Goal: Check status: Check status

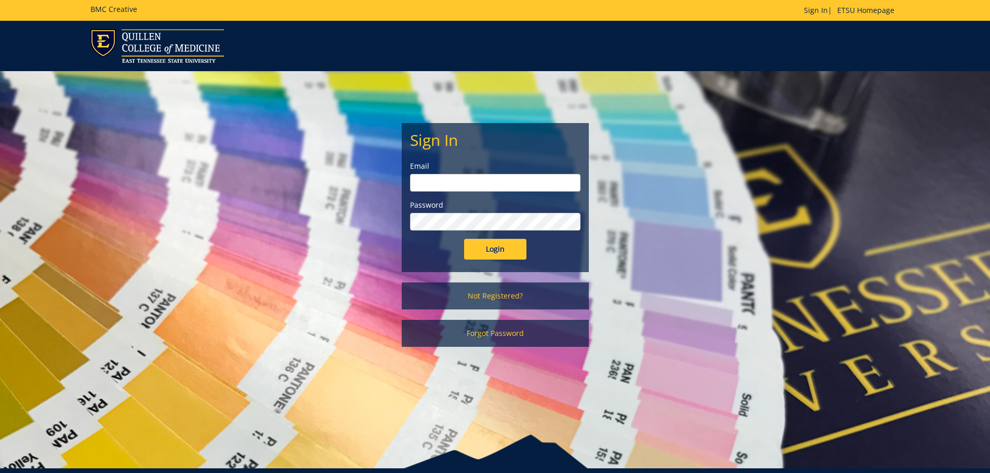
type input "schrift@etsu.edu"
click at [499, 252] on input "Login" at bounding box center [495, 249] width 62 height 21
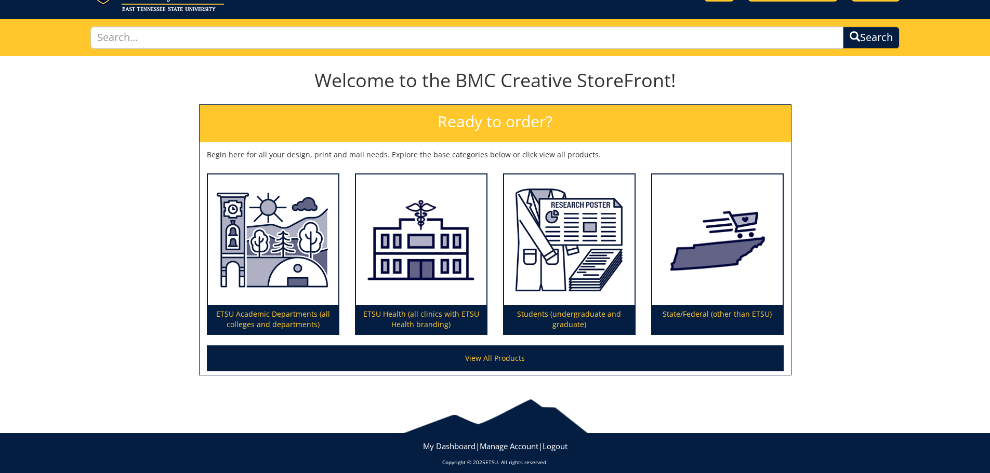
scroll to position [61, 0]
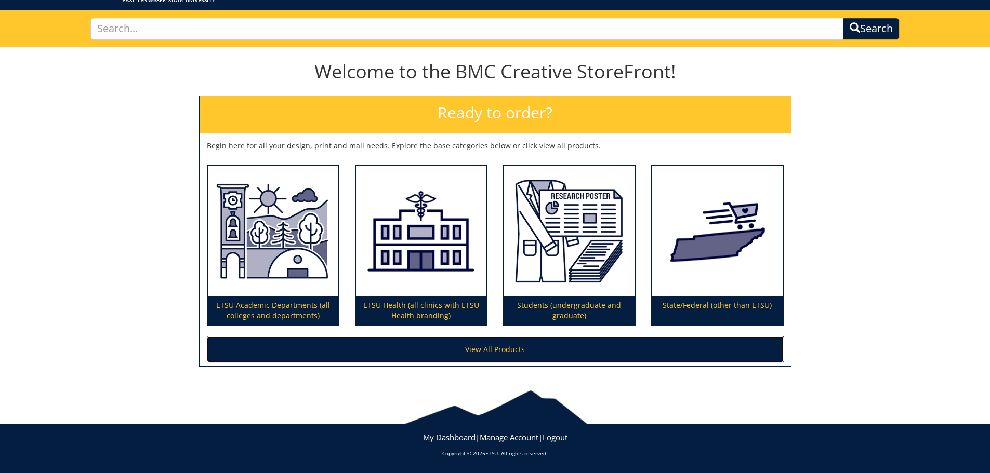
click at [539, 350] on link "View All Products" at bounding box center [495, 350] width 577 height 26
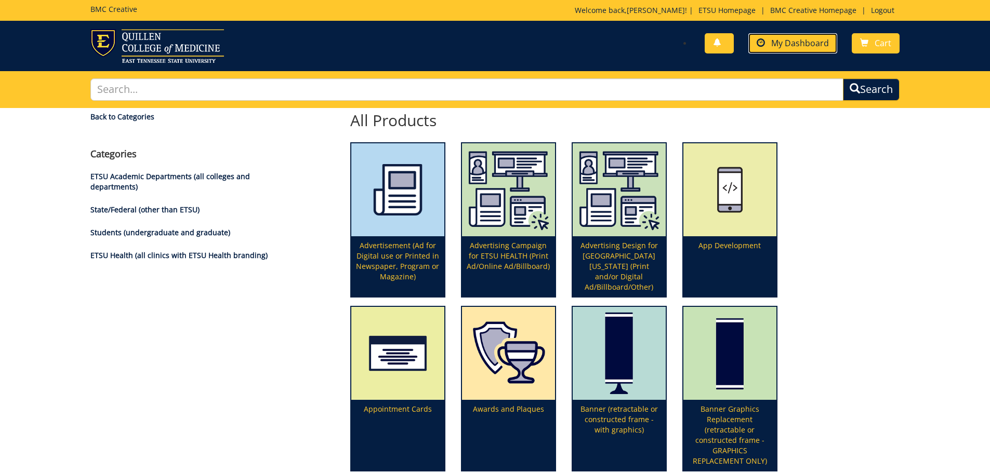
click at [798, 43] on span "My Dashboard" at bounding box center [800, 42] width 58 height 11
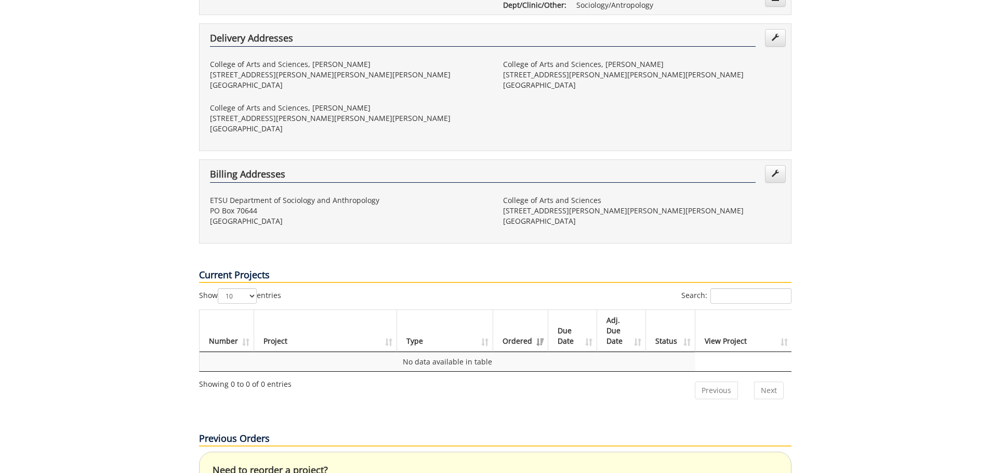
scroll to position [519, 0]
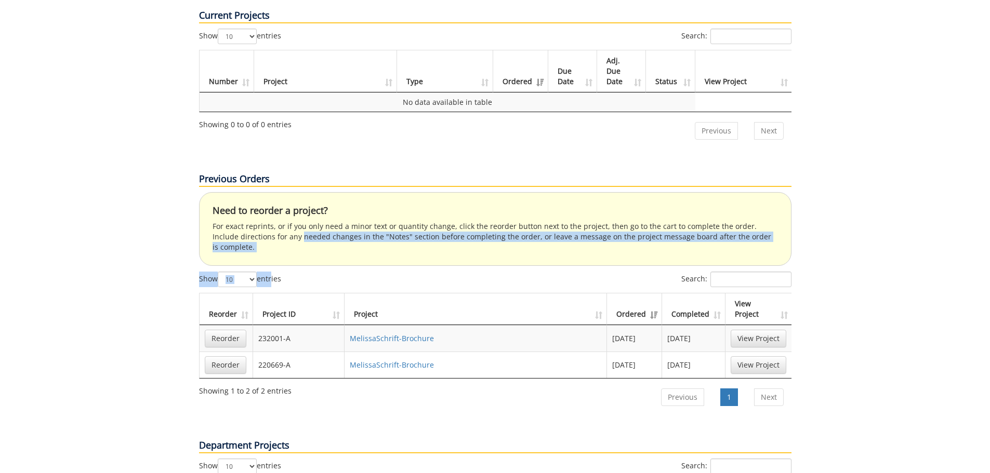
drag, startPoint x: 272, startPoint y: 237, endPoint x: 269, endPoint y: 247, distance: 11.0
click at [268, 250] on div "Previous Orders Need to reorder a project? For exact reprints, or if you only n…" at bounding box center [495, 281] width 608 height 266
click at [118, 251] on div "Your Dashboard Start New Project My Info Name: [PERSON_NAME] Phone: [PHONE_NUMB…" at bounding box center [495, 267] width 990 height 1357
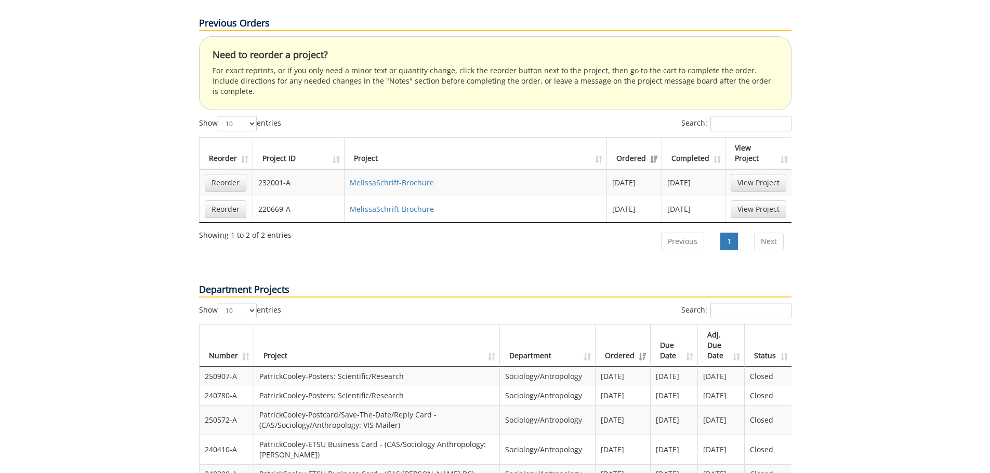
scroll to position [727, 0]
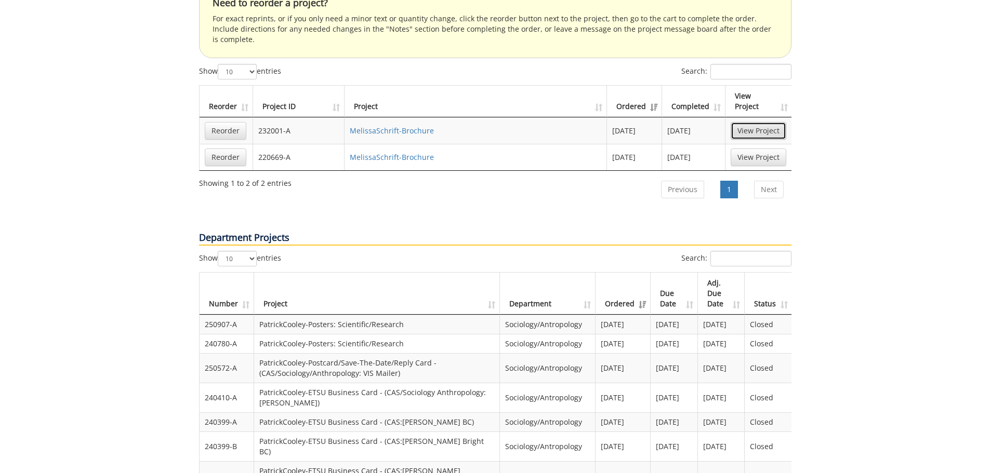
click at [757, 122] on link "View Project" at bounding box center [758, 131] width 56 height 18
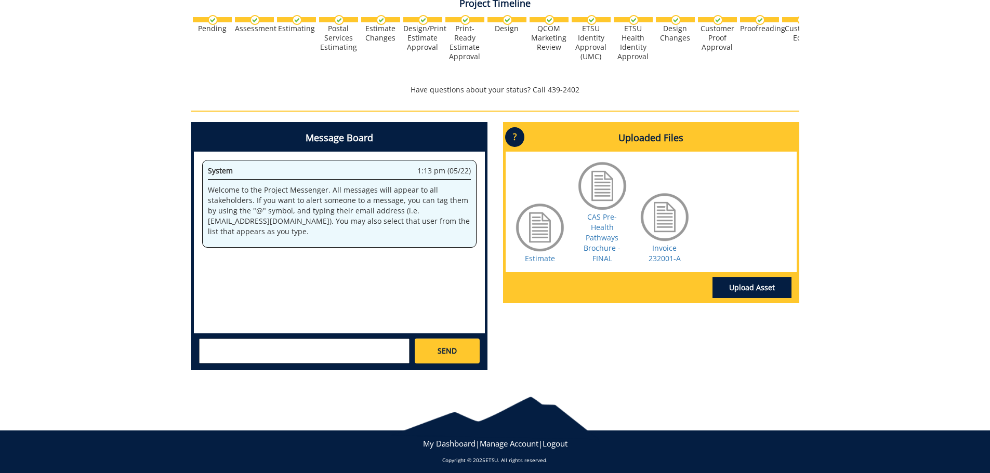
scroll to position [370, 0]
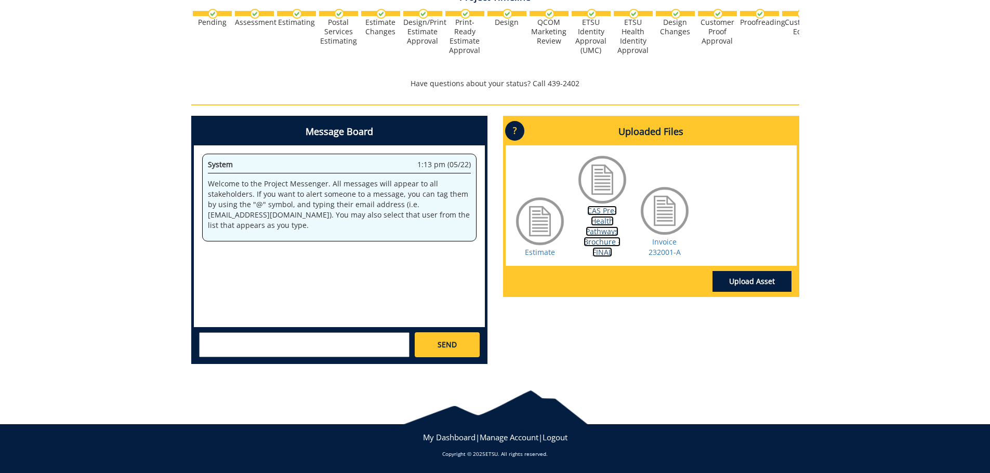
click at [606, 226] on link "CAS Pre-Health Pathways Brochure - FINAL" at bounding box center [601, 231] width 37 height 51
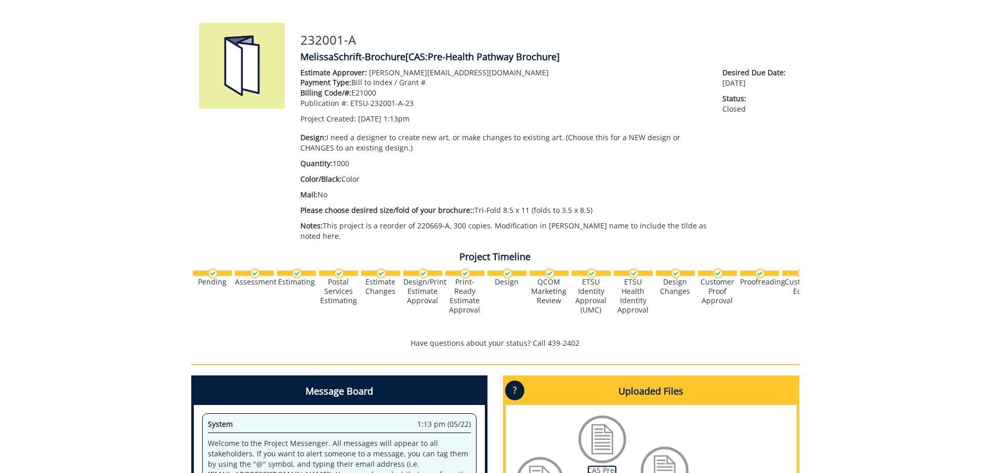
scroll to position [318, 0]
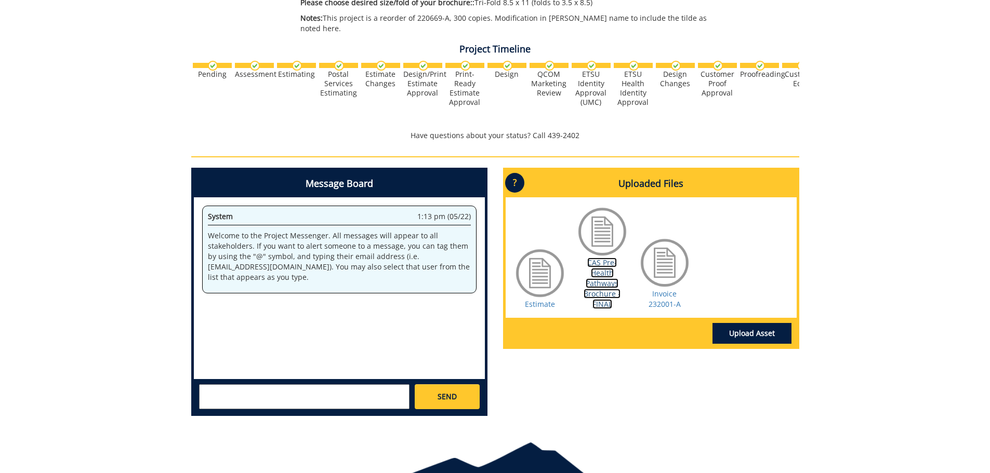
click at [598, 282] on link "CAS Pre-Health Pathways Brochure - FINAL" at bounding box center [601, 283] width 37 height 51
